Goal: Task Accomplishment & Management: Manage account settings

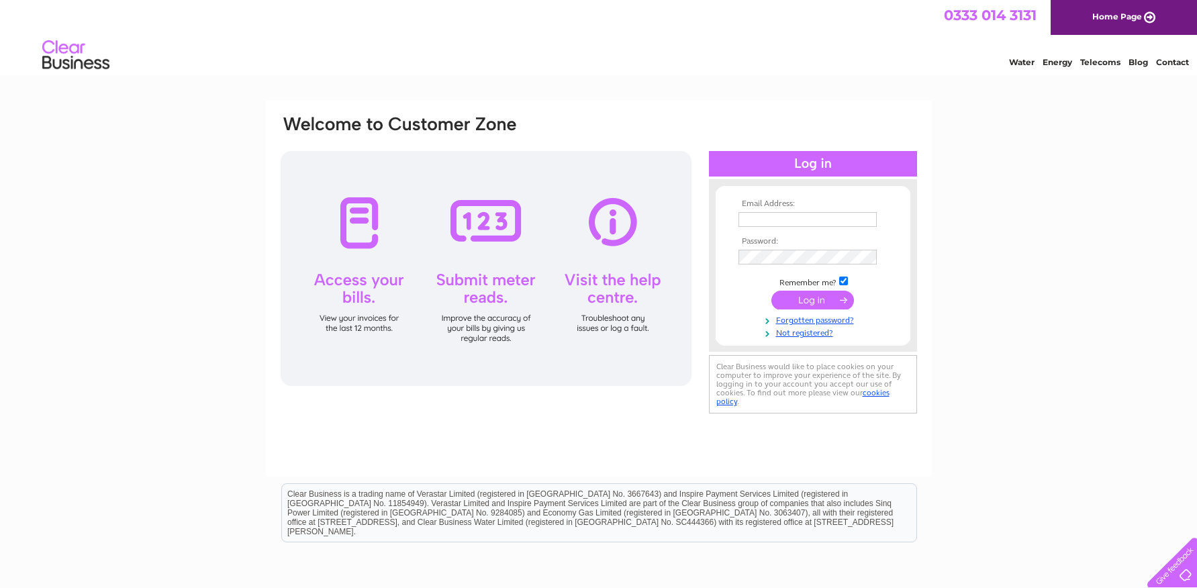
type input "[EMAIL_ADDRESS][DOMAIN_NAME]"
click at [804, 303] on input "submit" at bounding box center [813, 300] width 83 height 19
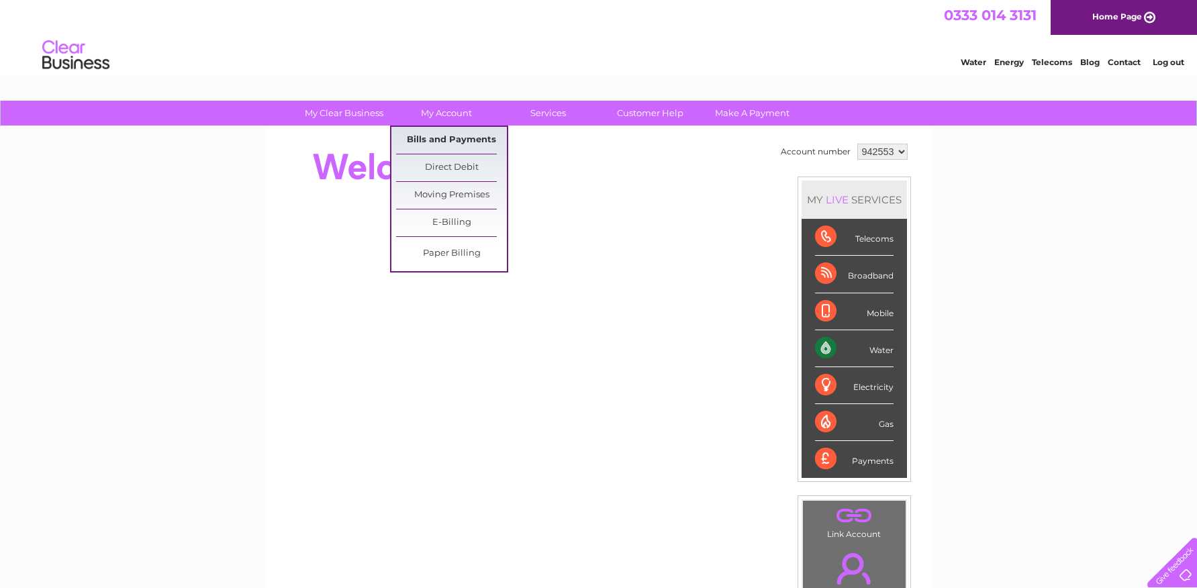
click at [461, 138] on link "Bills and Payments" at bounding box center [451, 140] width 111 height 27
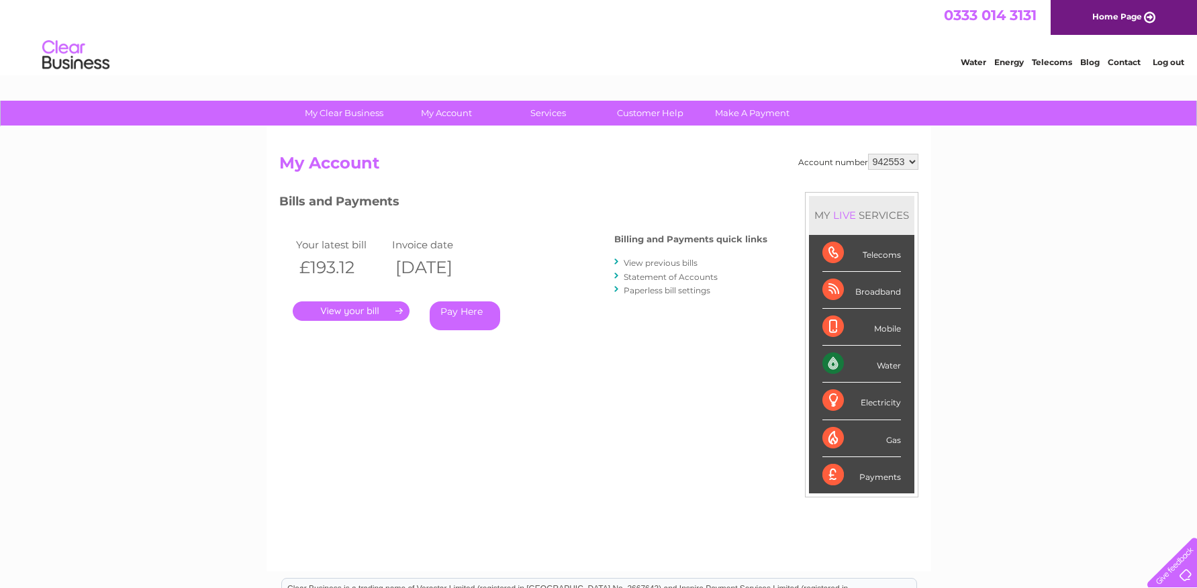
click at [77, 211] on div "My Clear Business Login Details My Details My Preferences Link Account My Accou…" at bounding box center [598, 451] width 1197 height 700
click at [335, 307] on link "." at bounding box center [351, 310] width 117 height 19
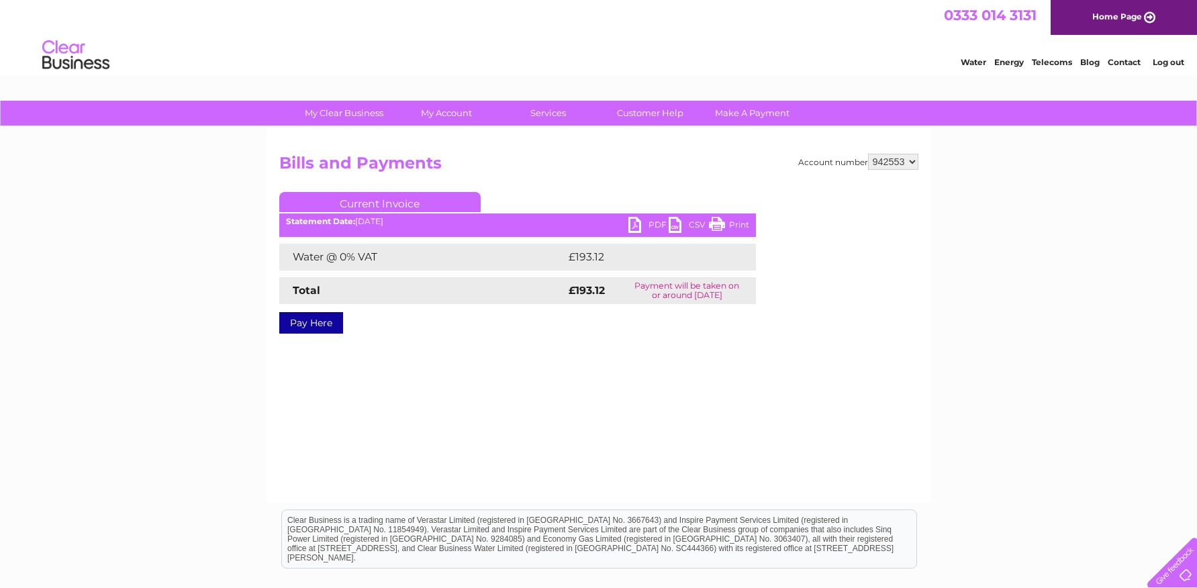
click at [655, 222] on link "PDF" at bounding box center [649, 226] width 40 height 19
